Goal: Task Accomplishment & Management: Manage account settings

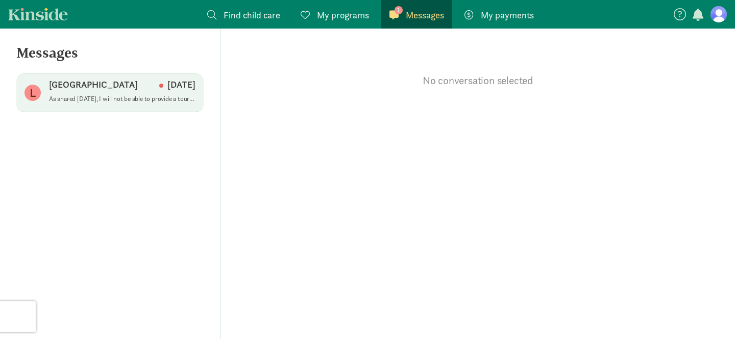
click at [155, 103] on p "As shared [DATE], I will not be able to provide a tour [DATE] at [GEOGRAPHIC_DA…" at bounding box center [122, 99] width 146 height 8
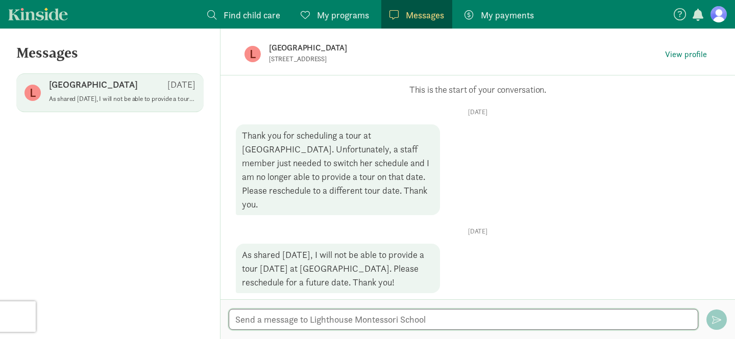
click at [397, 310] on textarea at bounding box center [463, 319] width 469 height 21
type textarea "ok, sorry, missed that. will do!"
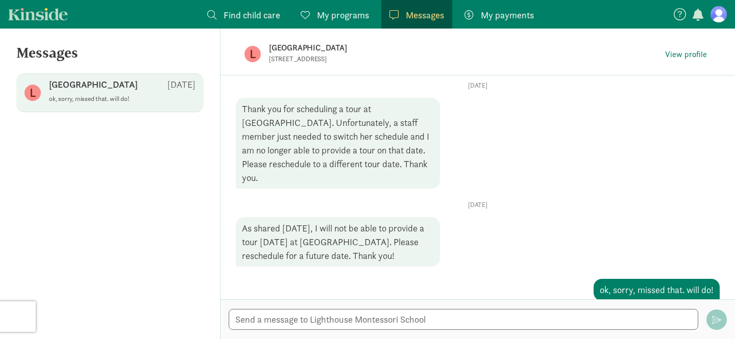
click at [336, 7] on link "My programs Programs" at bounding box center [334, 14] width 85 height 29
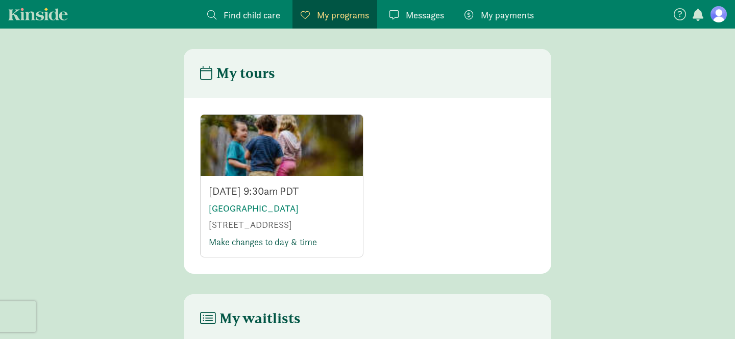
click at [264, 248] on link "Make changes to day & time" at bounding box center [263, 242] width 108 height 12
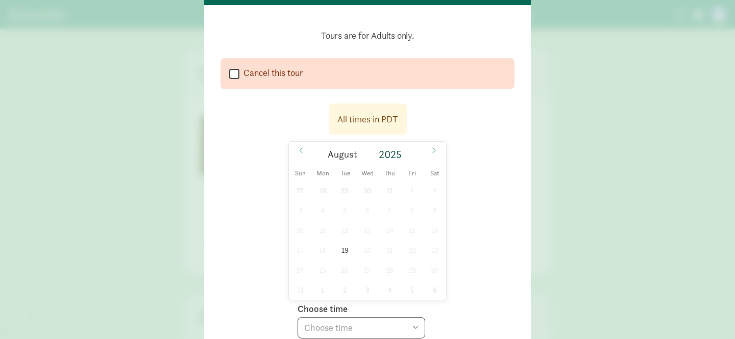
scroll to position [93, 0]
click at [429, 153] on span at bounding box center [433, 150] width 16 height 17
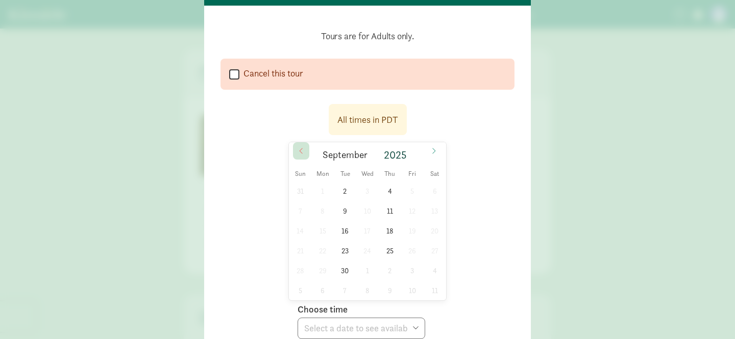
click at [300, 151] on icon at bounding box center [300, 151] width 3 height 6
click at [435, 150] on icon at bounding box center [433, 151] width 3 height 6
click at [305, 149] on span at bounding box center [301, 150] width 16 height 17
click at [426, 154] on span at bounding box center [433, 150] width 16 height 17
click at [306, 152] on span at bounding box center [301, 150] width 16 height 17
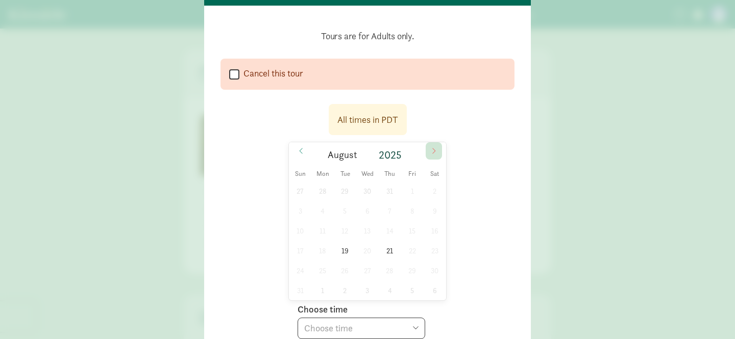
click at [432, 155] on span at bounding box center [433, 150] width 16 height 17
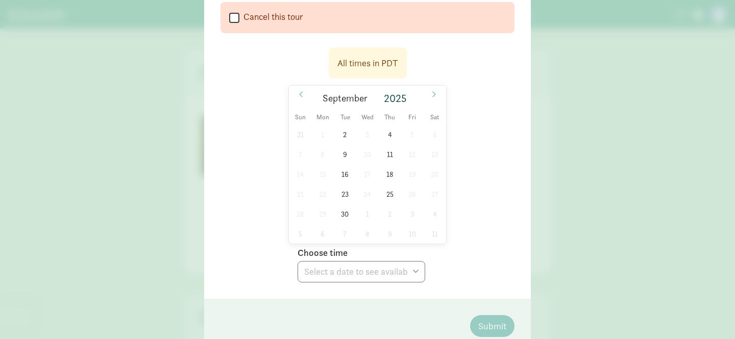
scroll to position [153, 0]
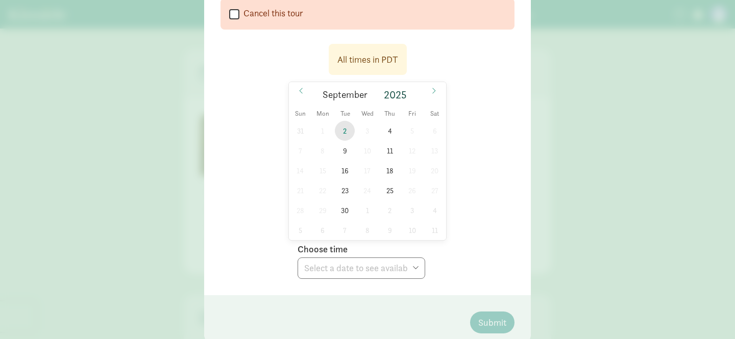
click at [342, 128] on span "2" at bounding box center [345, 131] width 20 height 20
click at [385, 263] on select "Choose time 09:30 AM" at bounding box center [361, 268] width 128 height 21
select select "[DATE]T09:30:00.000-07:00"
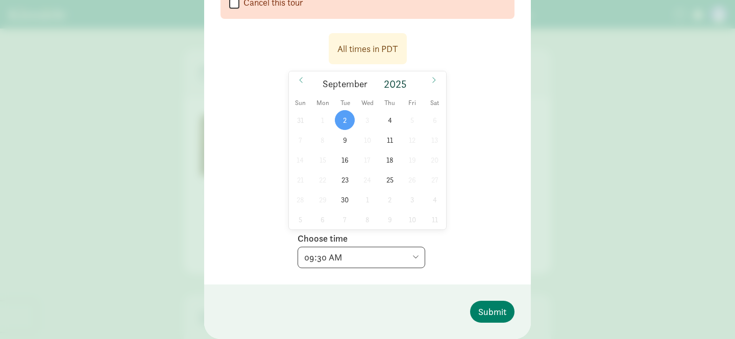
scroll to position [156, 0]
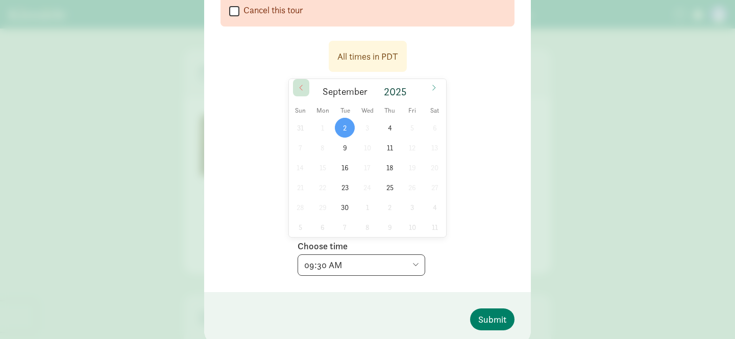
click at [299, 80] on span at bounding box center [301, 87] width 16 height 17
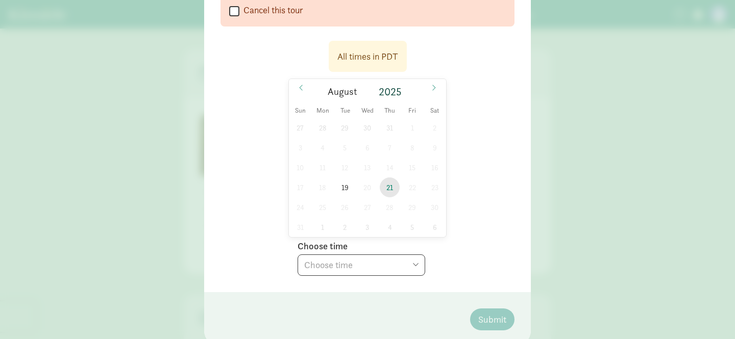
click at [390, 188] on span "21" at bounding box center [390, 188] width 20 height 20
click at [409, 265] on select "Choose time 09:30 AM" at bounding box center [361, 265] width 128 height 21
select select "[DATE]T09:30:00.000-07:00"
click at [474, 313] on button "Submit" at bounding box center [492, 320] width 44 height 22
